Goal: Task Accomplishment & Management: Complete application form

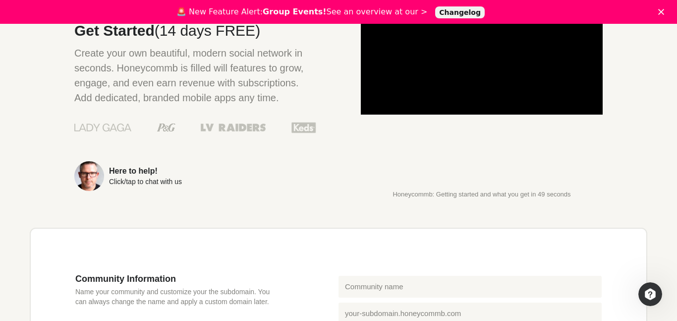
click at [137, 179] on div "Click/tap to chat with us" at bounding box center [145, 181] width 73 height 7
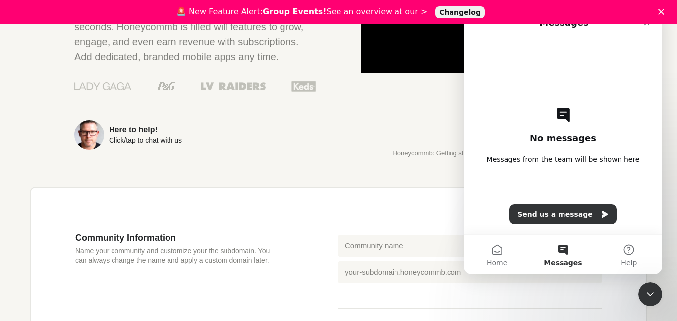
scroll to position [213, 0]
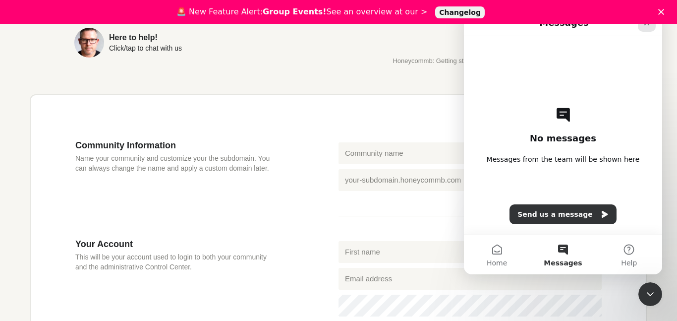
click at [647, 25] on icon "Close" at bounding box center [647, 23] width 8 height 8
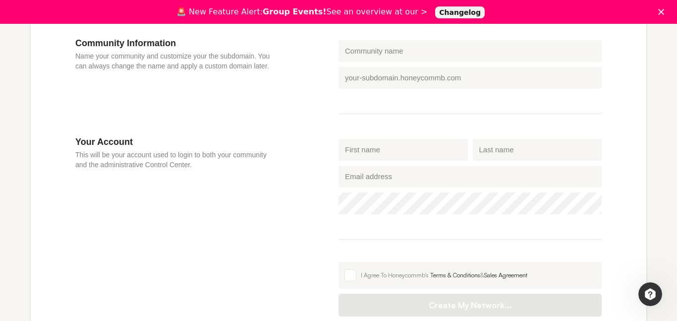
scroll to position [327, 0]
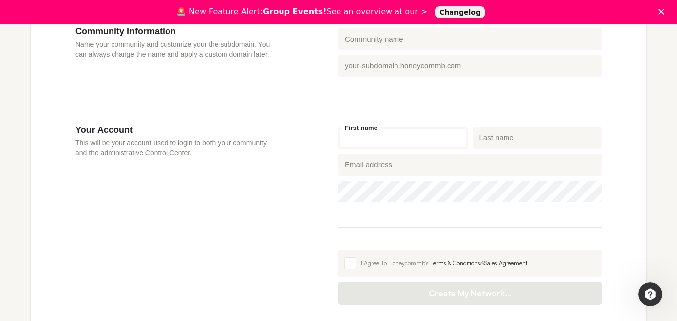
click at [359, 139] on input "First name" at bounding box center [403, 138] width 129 height 22
type input "tomat"
click at [484, 140] on input "Last name" at bounding box center [537, 138] width 129 height 22
type input "[PERSON_NAME]"
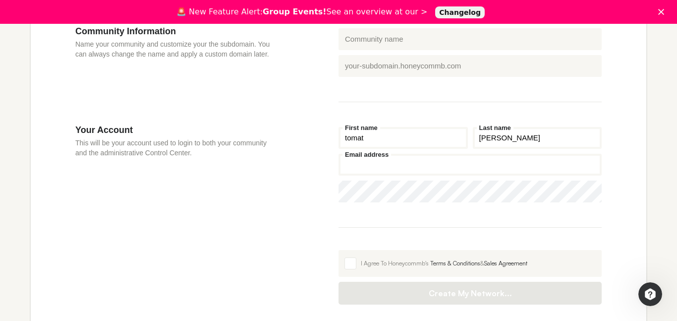
click at [436, 172] on input "Email address" at bounding box center [470, 165] width 263 height 22
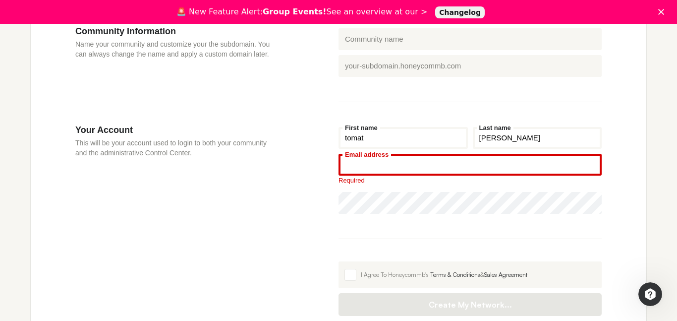
paste input "[EMAIL_ADDRESS][DOMAIN_NAME]"
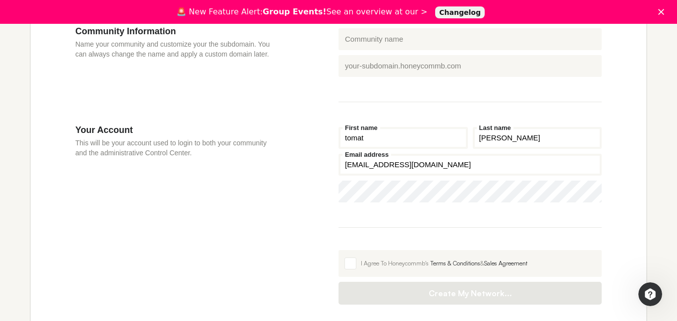
type input "[EMAIL_ADDRESS][DOMAIN_NAME]"
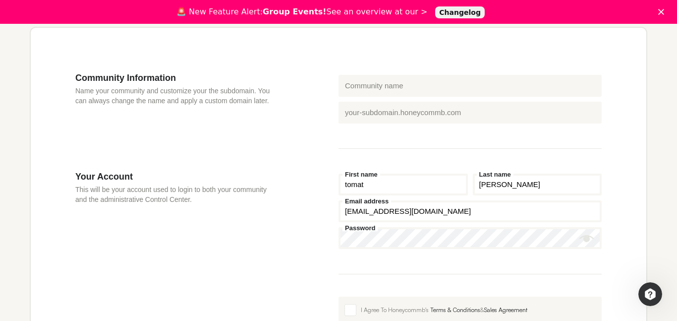
scroll to position [280, 0]
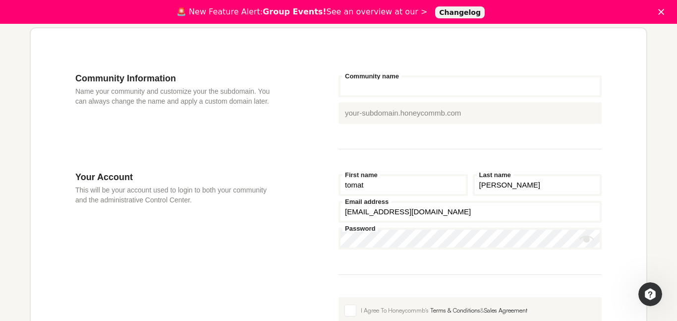
click at [404, 85] on input "Community name" at bounding box center [470, 86] width 263 height 22
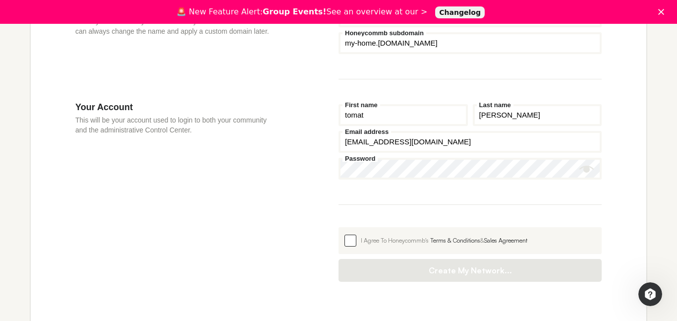
scroll to position [352, 0]
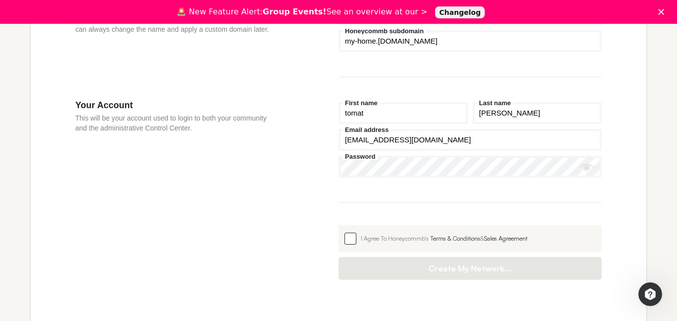
type input "my home"
click at [356, 243] on span at bounding box center [351, 239] width 12 height 12
click at [339, 225] on input "I Agree To Honeycommb's Terms & Conditions & Sales Agreement" at bounding box center [339, 225] width 0 height 0
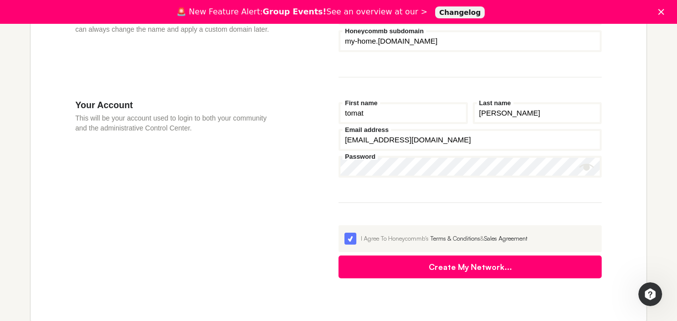
click at [388, 270] on button "Create My Network..." at bounding box center [470, 266] width 263 height 23
